Goal: Check status: Check status

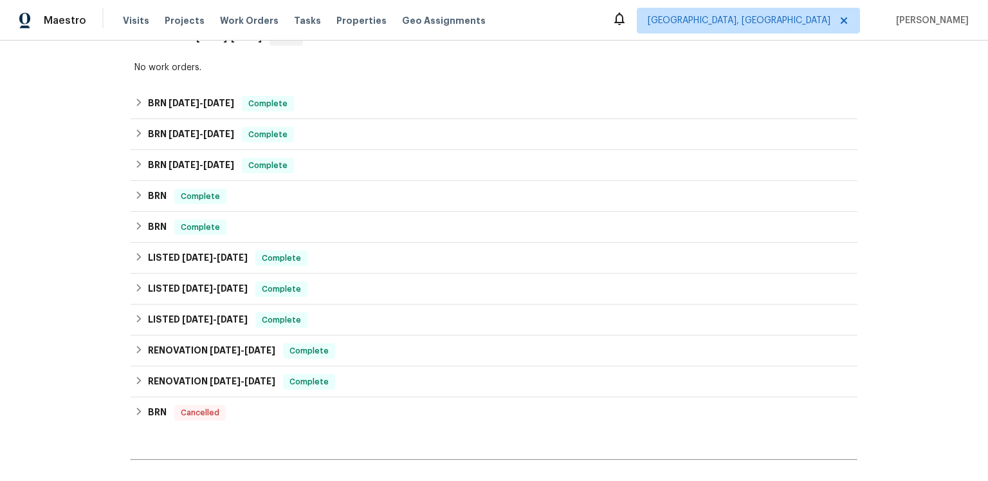
scroll to position [453, 0]
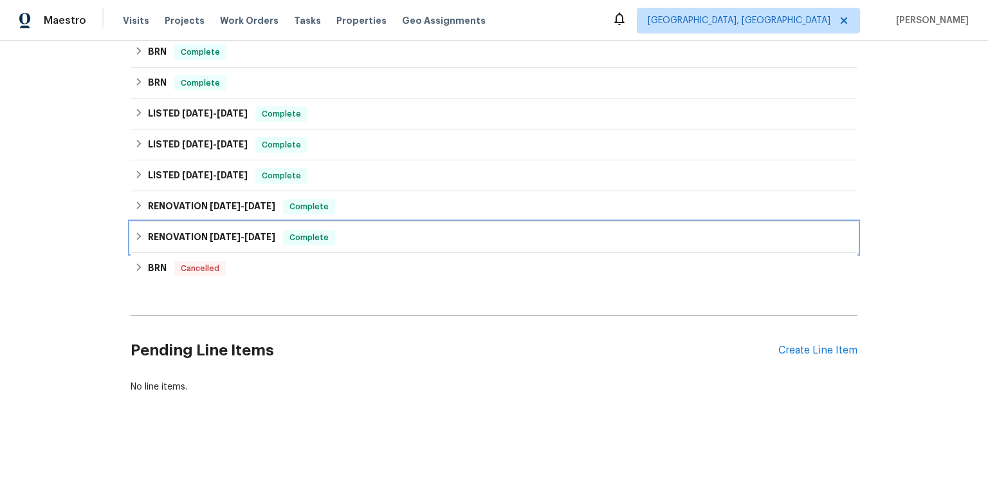
click at [208, 236] on h6 "RENOVATION [DATE] - [DATE]" at bounding box center [211, 237] width 127 height 15
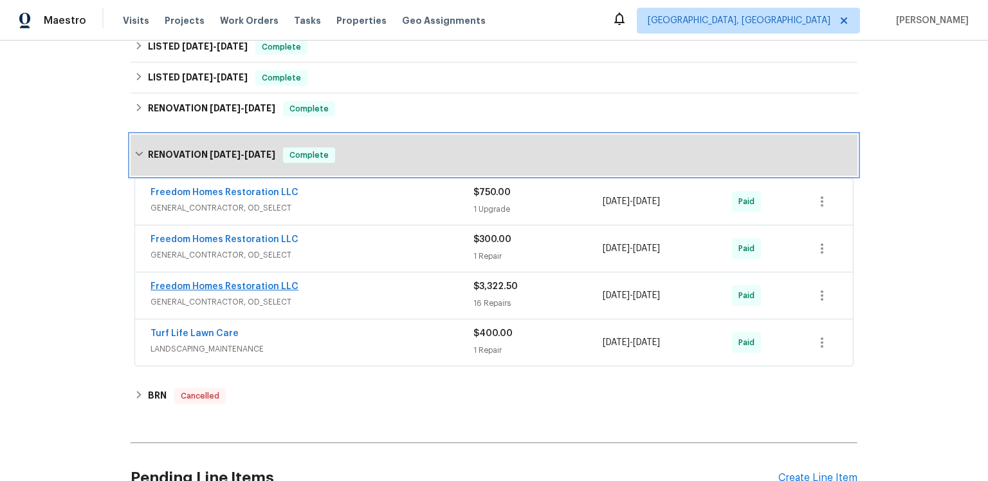
scroll to position [394, 0]
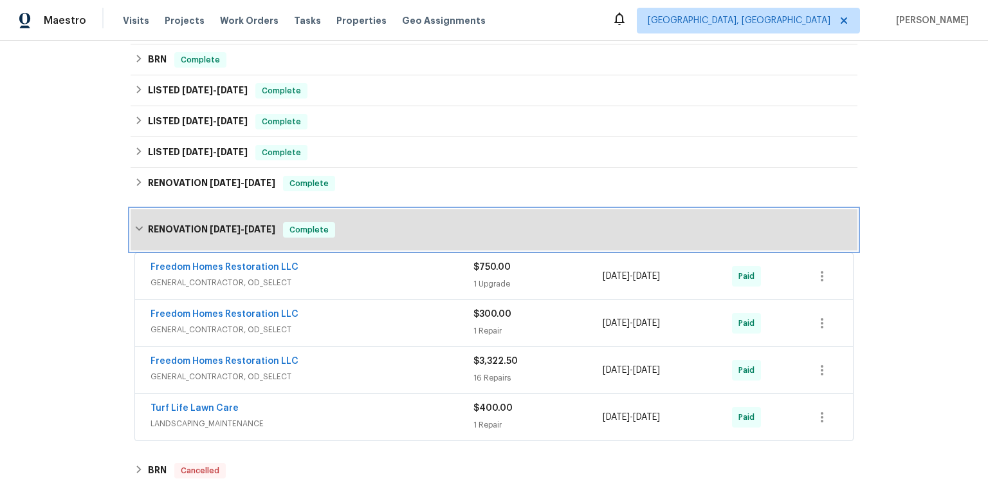
click at [239, 237] on h6 "RENOVATION [DATE] - [DATE]" at bounding box center [211, 229] width 127 height 15
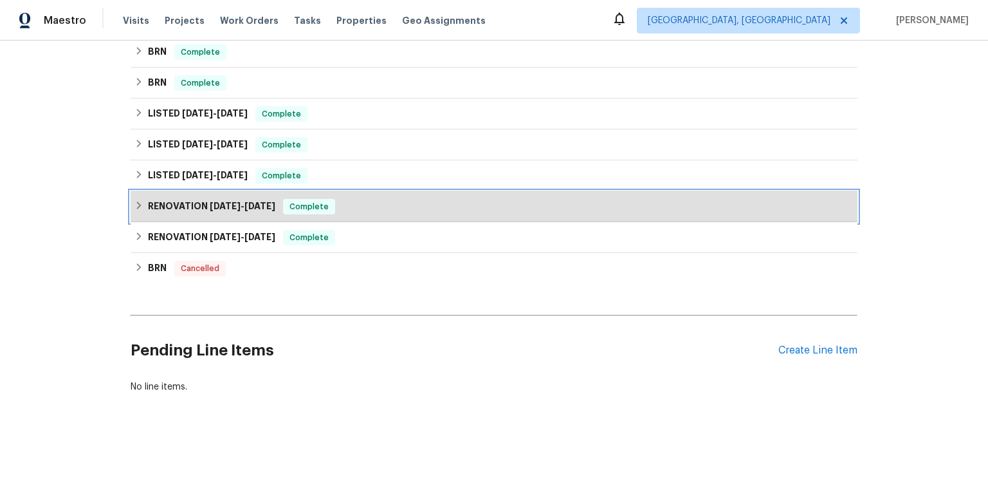
click at [232, 214] on h6 "RENOVATION [DATE] - [DATE]" at bounding box center [211, 206] width 127 height 15
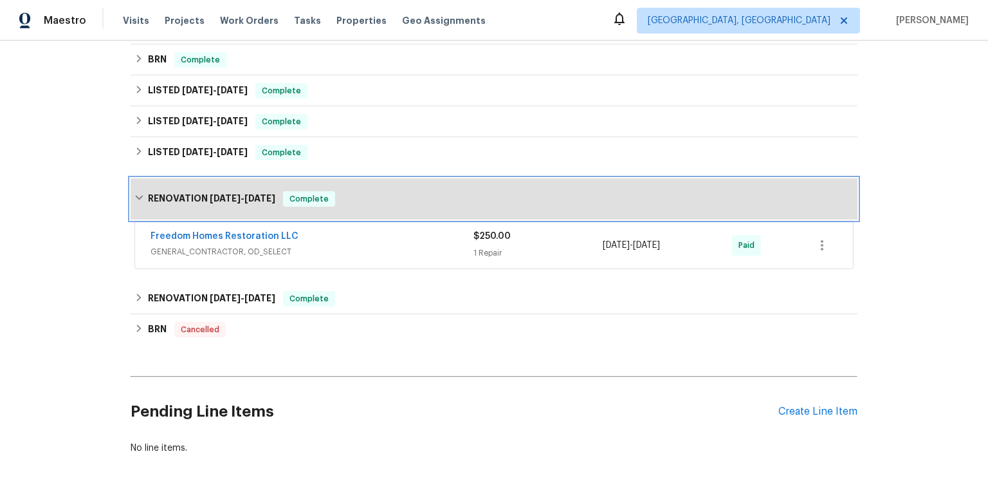
click at [297, 219] on div "RENOVATION 12/28/24 - 12/28/24 Complete" at bounding box center [494, 198] width 727 height 41
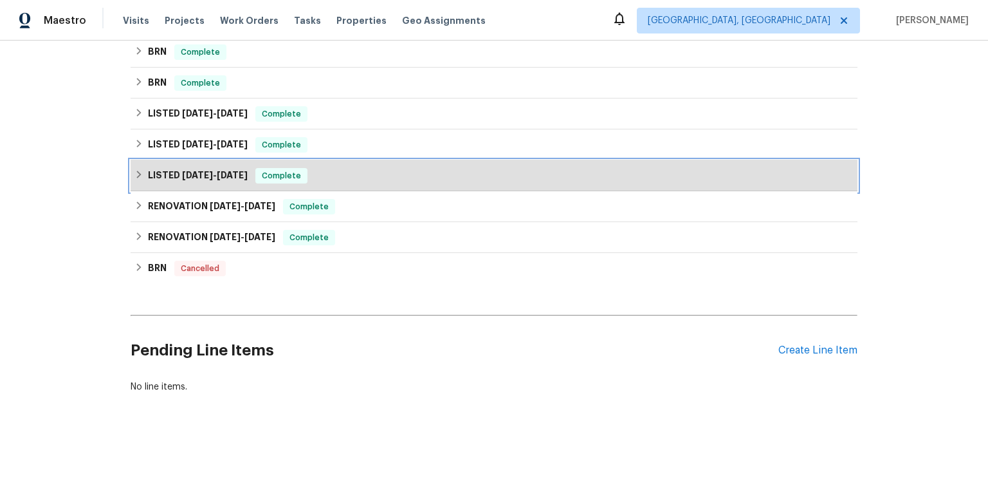
click at [248, 180] on span "[DATE]" at bounding box center [232, 175] width 31 height 9
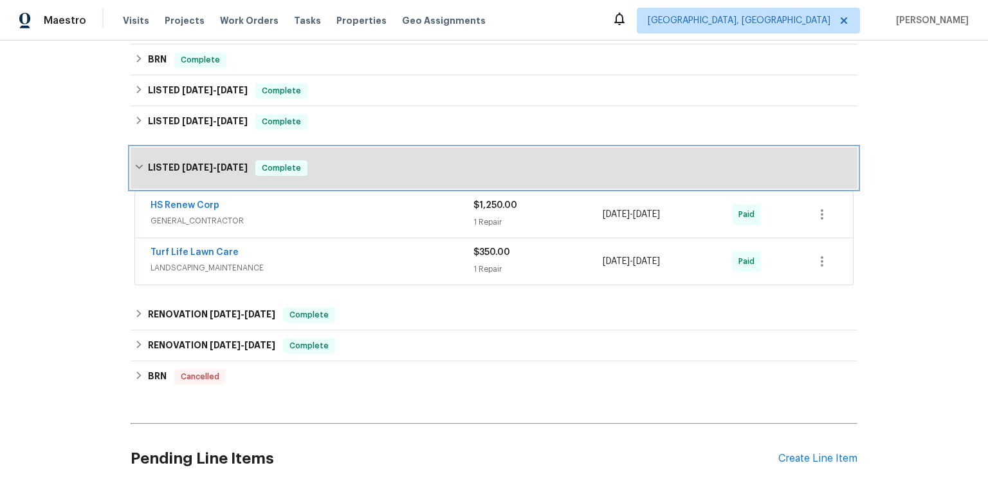
click at [259, 189] on div "LISTED 3/10/25 - 3/21/25 Complete" at bounding box center [494, 167] width 727 height 41
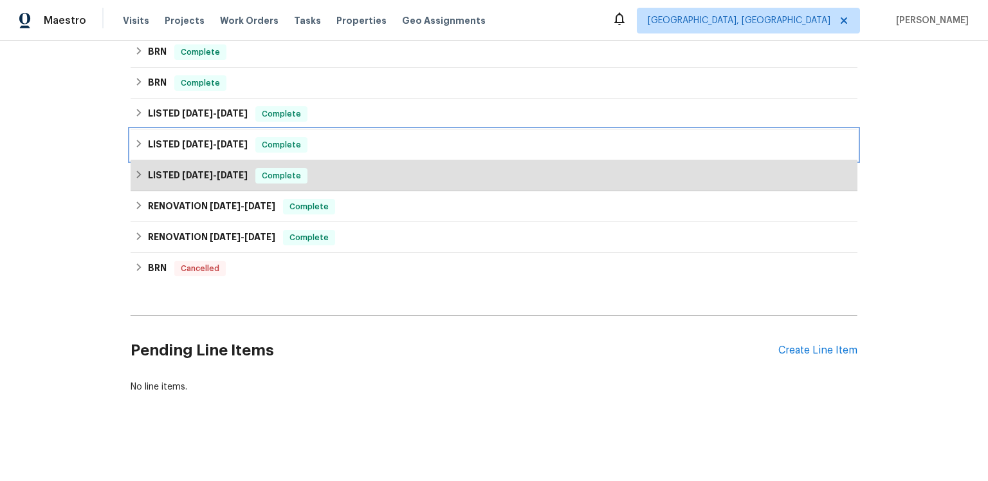
click at [248, 153] on h6 "LISTED 3/27/25 - 4/3/25" at bounding box center [198, 144] width 100 height 15
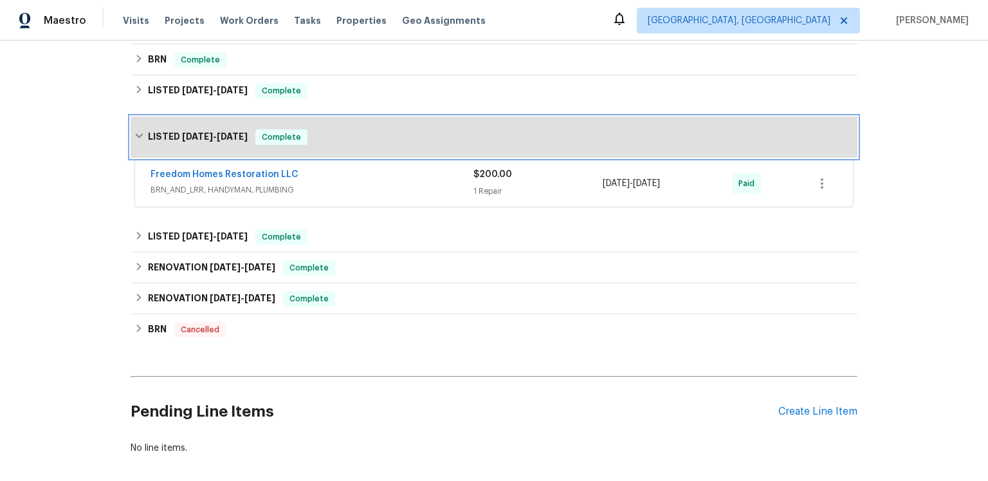
click at [255, 158] on div "LISTED 3/27/25 - 4/3/25 Complete" at bounding box center [494, 136] width 727 height 41
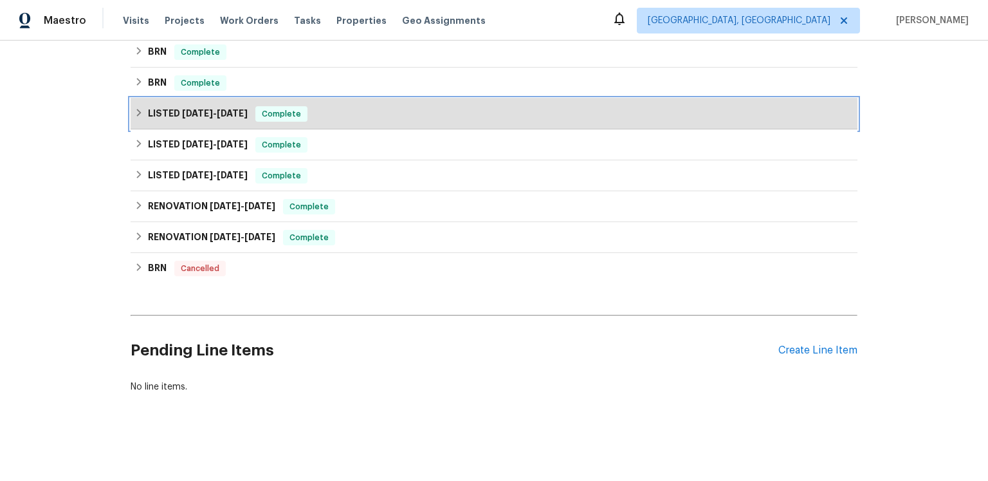
click at [248, 118] on span "[DATE]" at bounding box center [232, 113] width 31 height 9
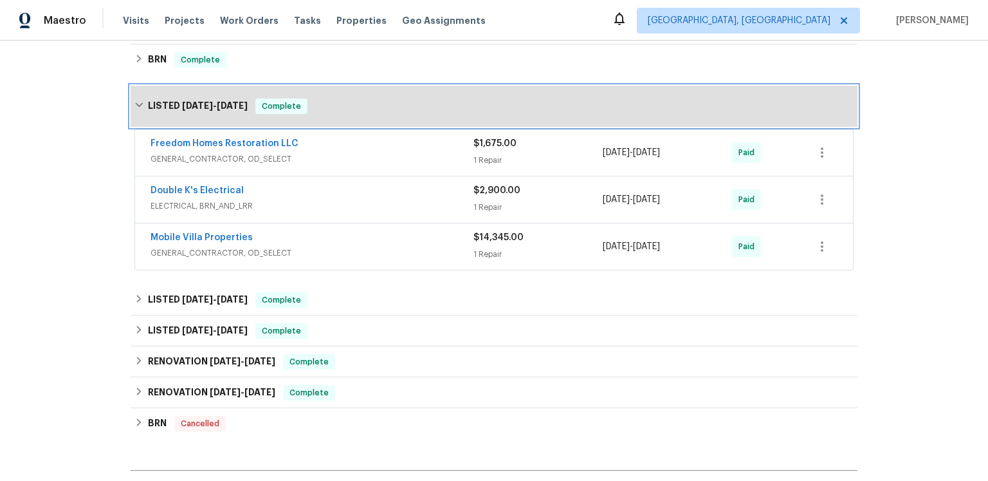
click at [248, 110] on span "[DATE]" at bounding box center [232, 105] width 31 height 9
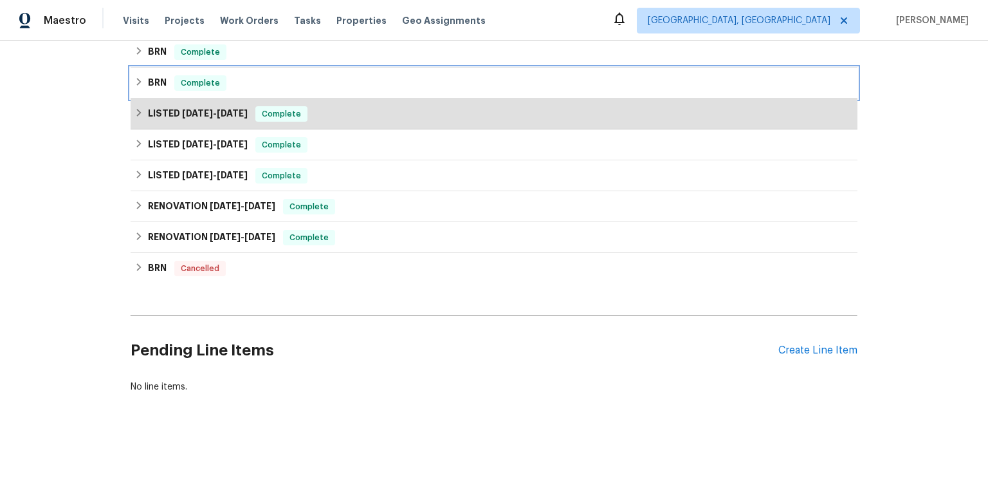
click at [164, 91] on h6 "BRN" at bounding box center [157, 82] width 19 height 15
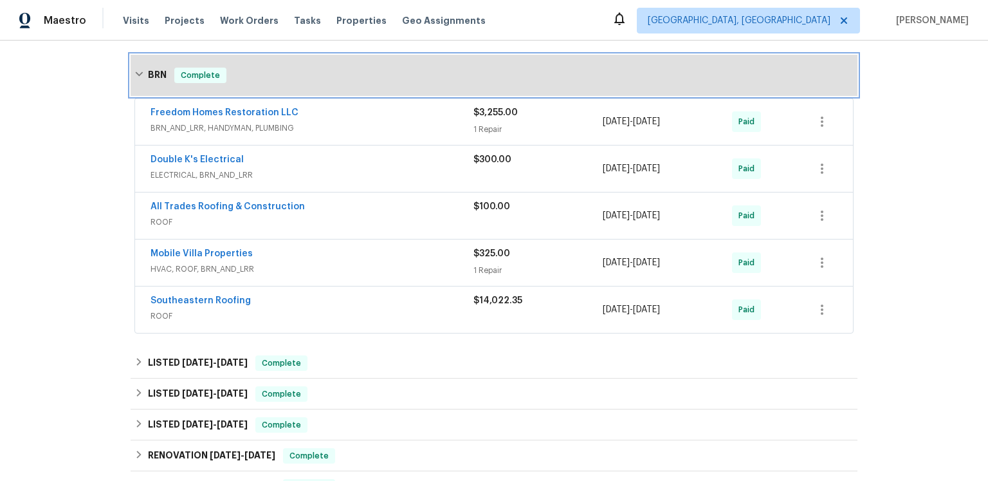
click at [157, 83] on h6 "BRN" at bounding box center [157, 75] width 19 height 15
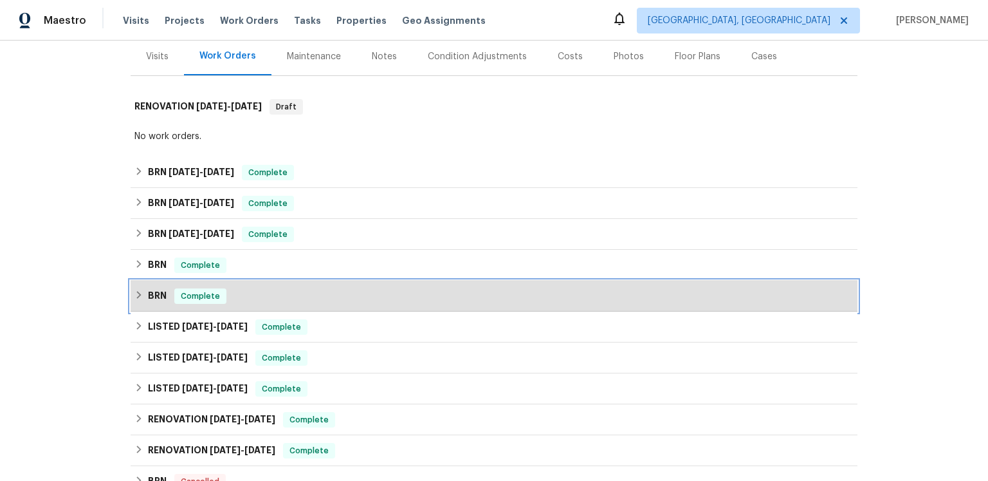
scroll to position [0, 0]
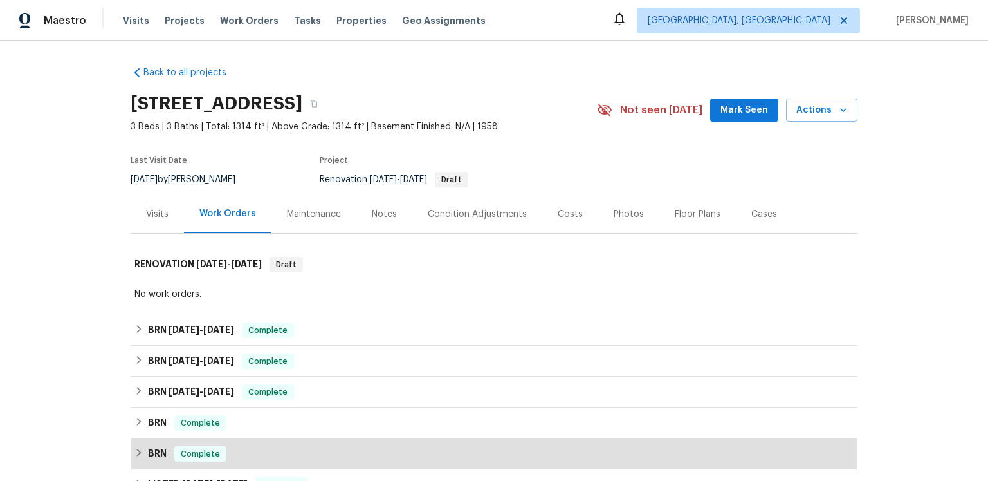
click at [336, 66] on div "Back to all projects 1848 Redcoat Ln, Clearwater, FL 33764 3 Beds | 3 Baths | T…" at bounding box center [494, 415] width 727 height 718
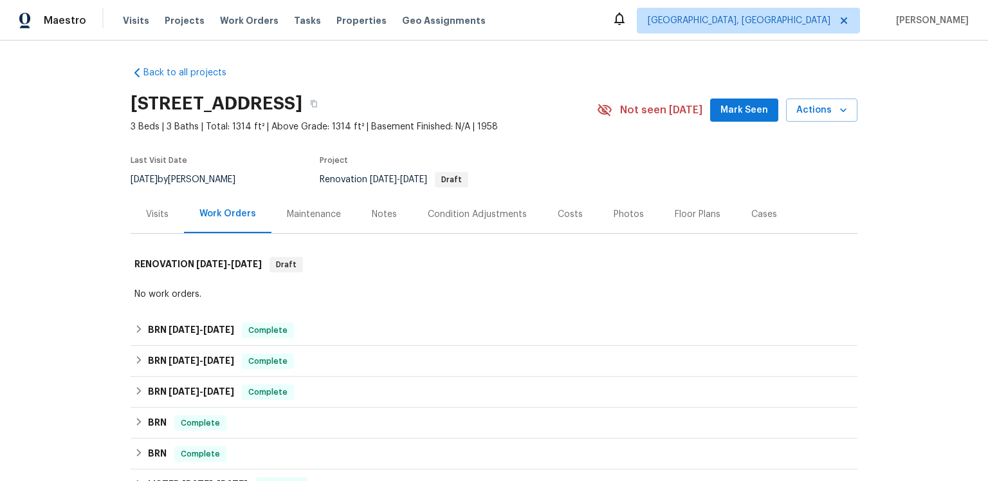
click at [146, 221] on div "Visits" at bounding box center [157, 214] width 23 height 13
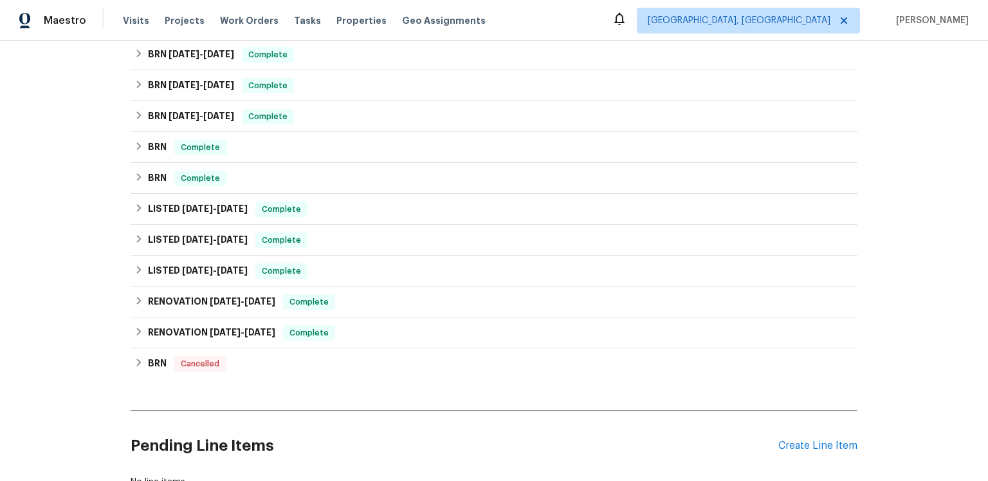
scroll to position [289, 0]
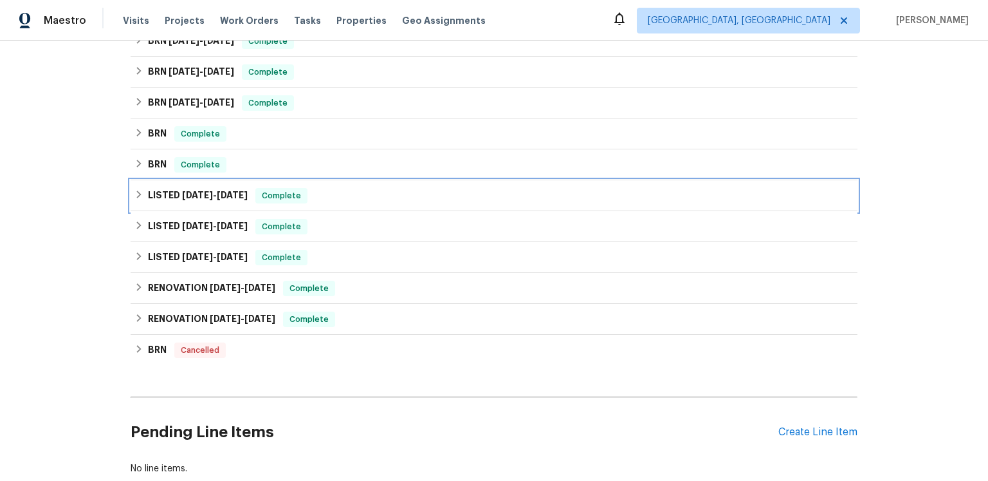
click at [248, 199] on span "[DATE]" at bounding box center [232, 194] width 31 height 9
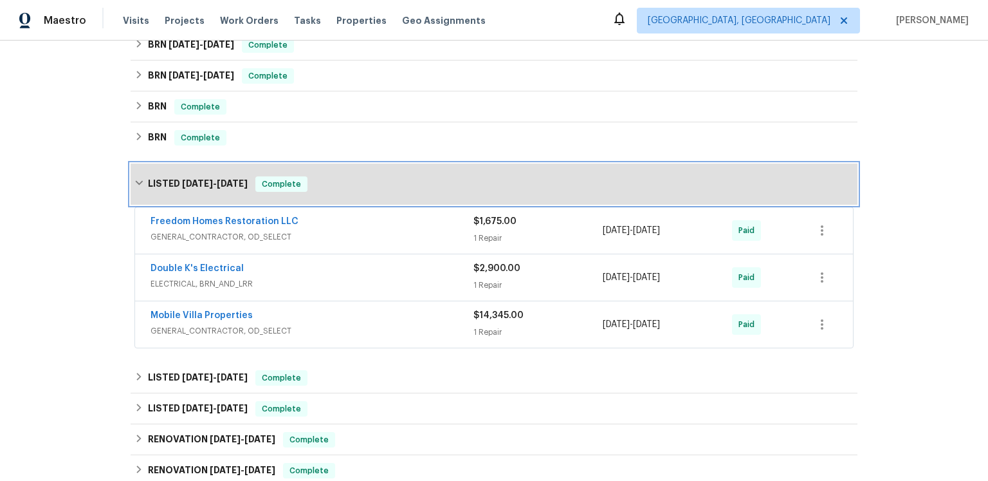
scroll to position [322, 0]
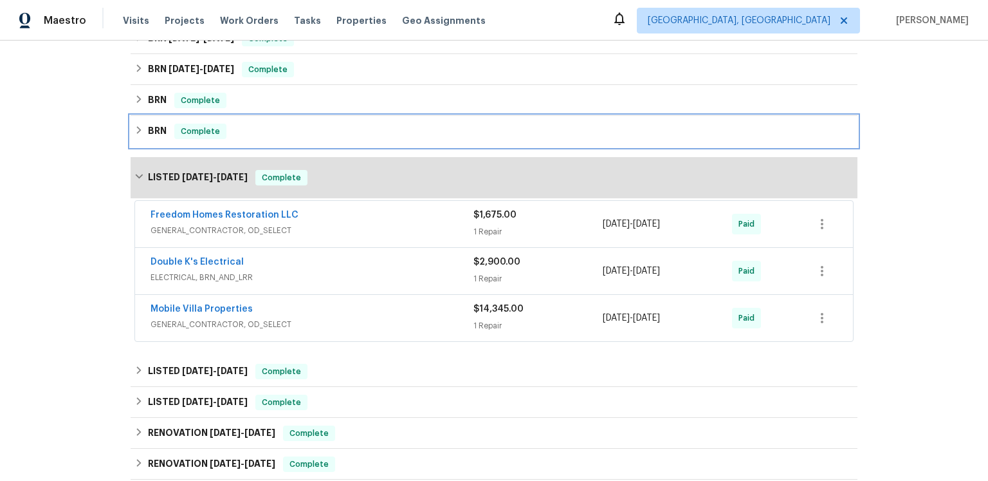
click at [216, 138] on span "Complete" at bounding box center [201, 131] width 50 height 13
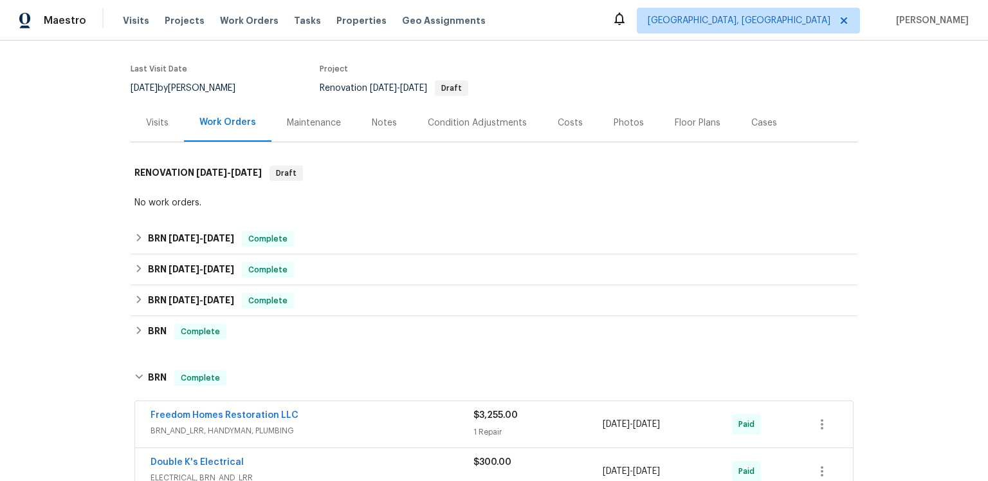
scroll to position [0, 0]
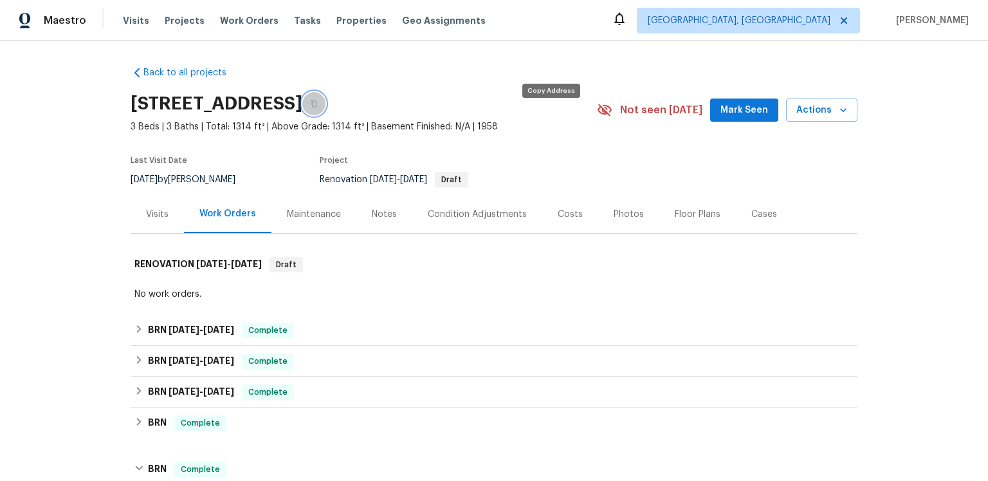
click at [326, 115] on button "button" at bounding box center [313, 103] width 23 height 23
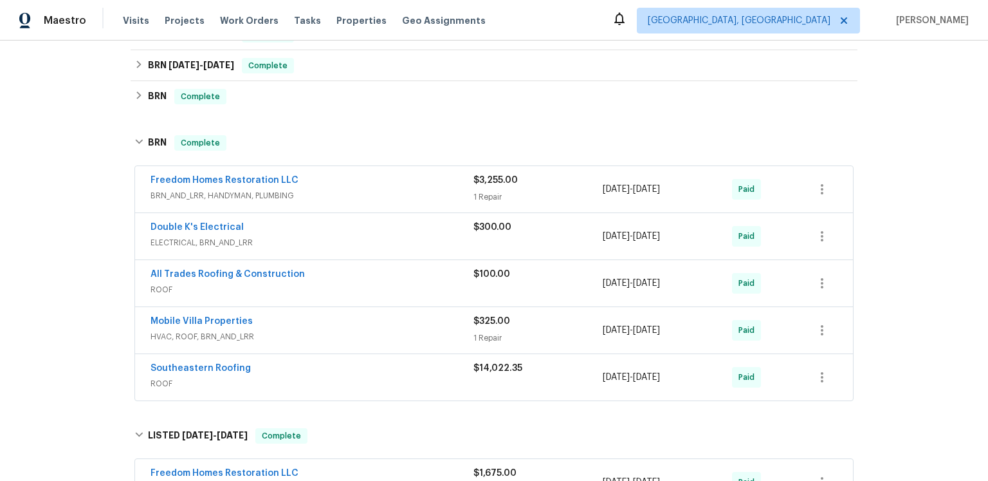
scroll to position [411, 0]
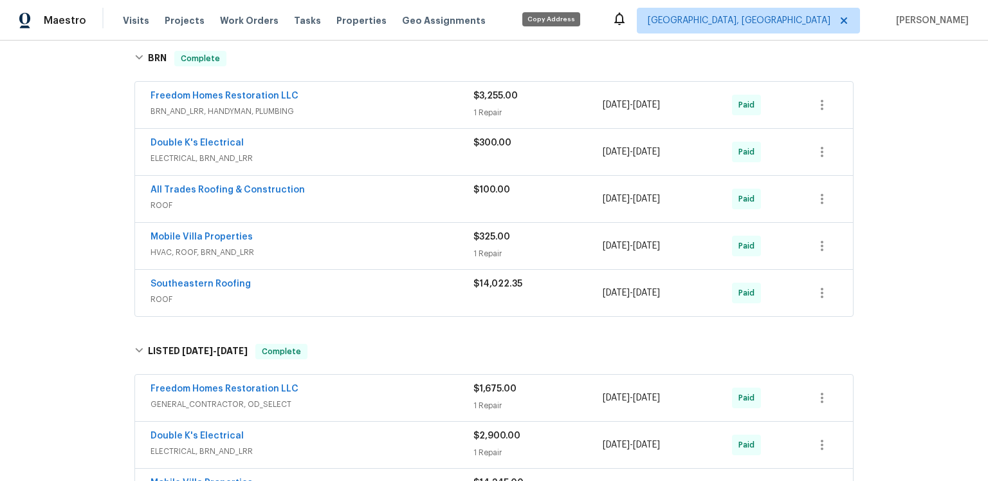
click at [168, 28] on div "BRN Complete" at bounding box center [494, 12] width 727 height 31
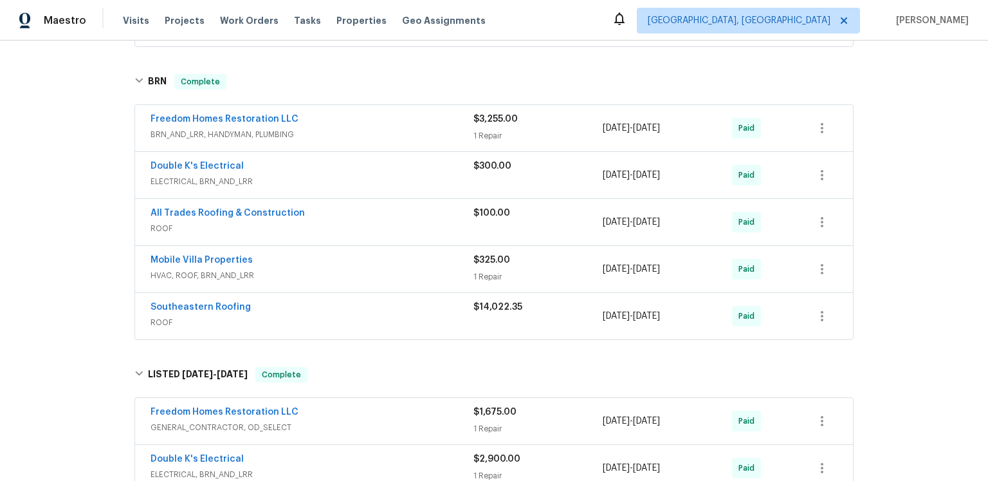
scroll to position [556, 0]
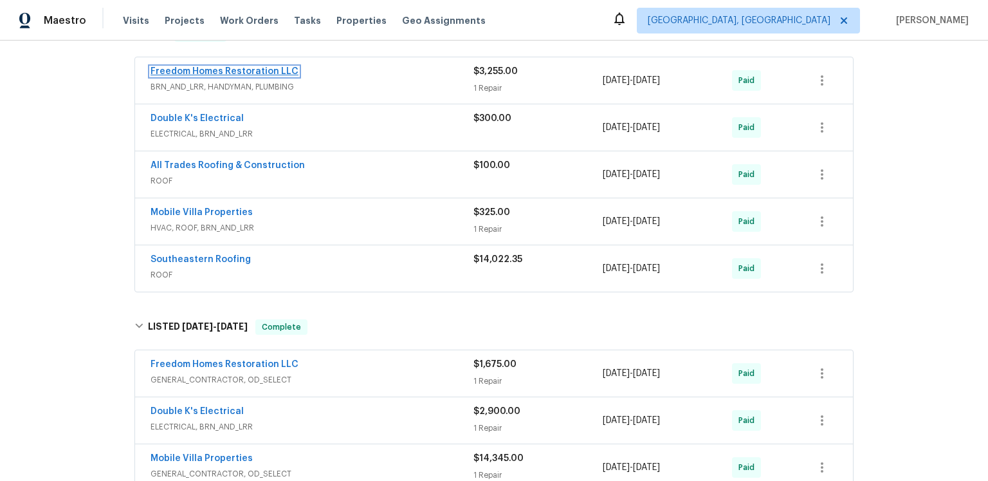
click at [299, 76] on link "Freedom Homes Restoration LLC" at bounding box center [225, 71] width 148 height 9
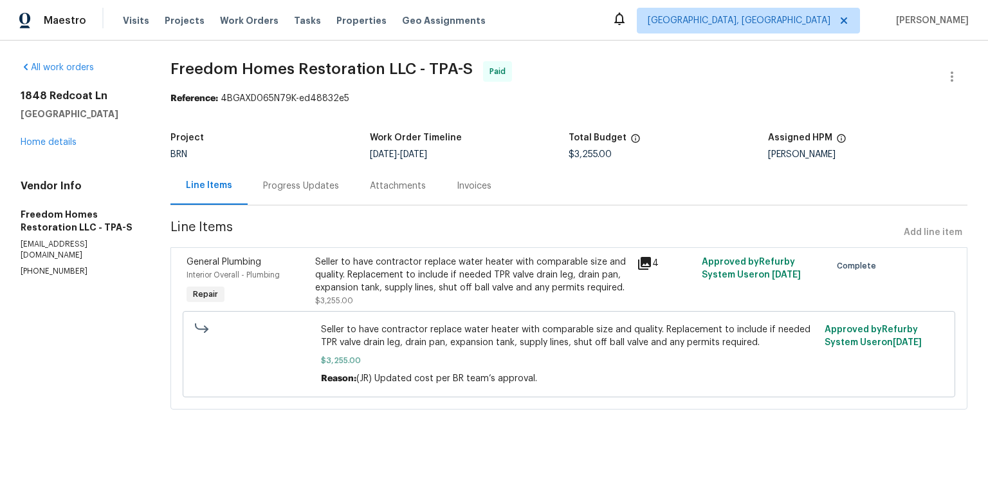
scroll to position [33, 0]
